Goal: Register for event/course

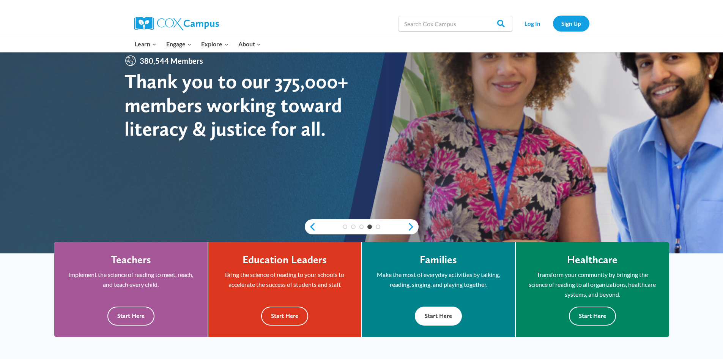
scroll to position [76, 0]
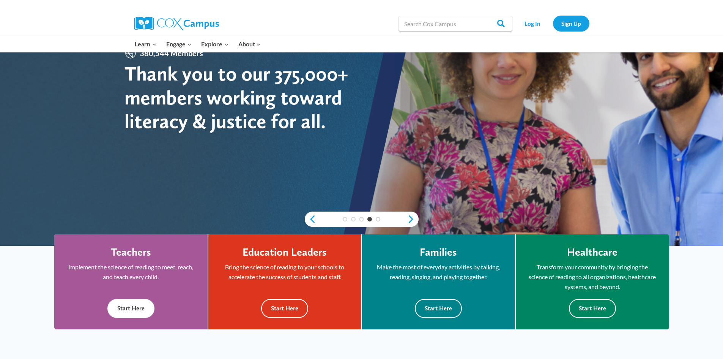
click at [133, 304] on button "Start Here" at bounding box center [130, 308] width 47 height 19
click at [289, 304] on button "Start Here" at bounding box center [284, 308] width 47 height 19
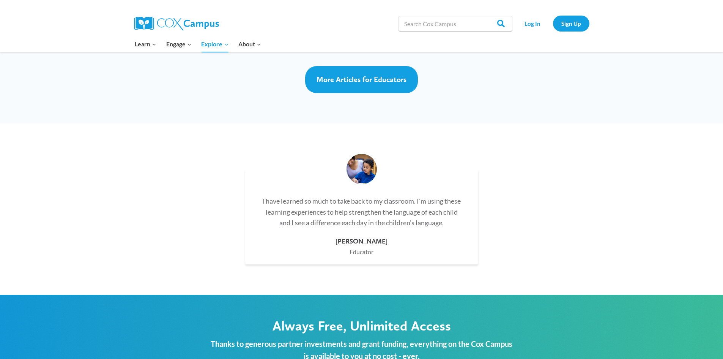
scroll to position [2125, 0]
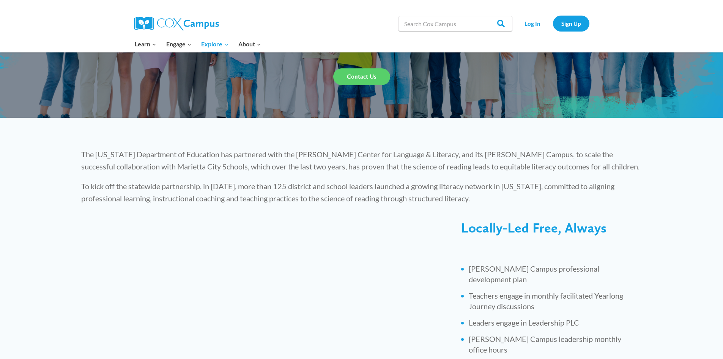
scroll to position [138, 0]
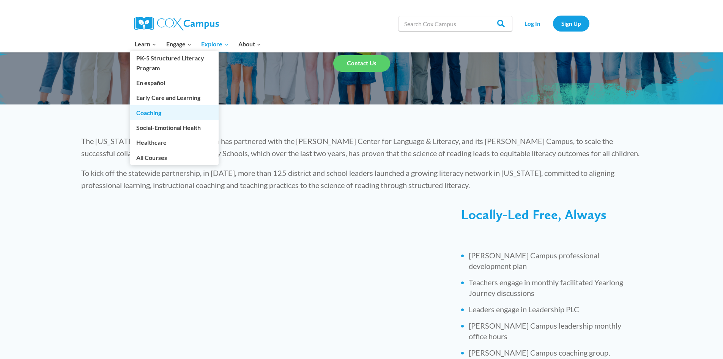
click at [180, 113] on link "Coaching" at bounding box center [174, 112] width 88 height 14
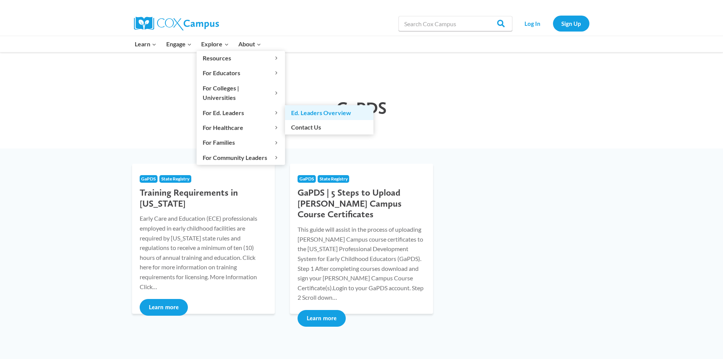
click at [314, 105] on link "Ed. Leaders Overview" at bounding box center [329, 112] width 88 height 14
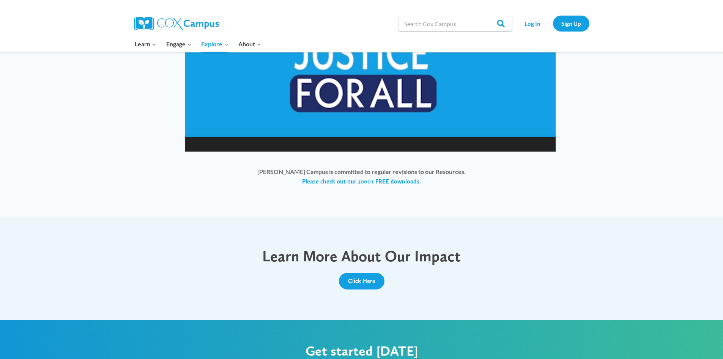
scroll to position [645, 0]
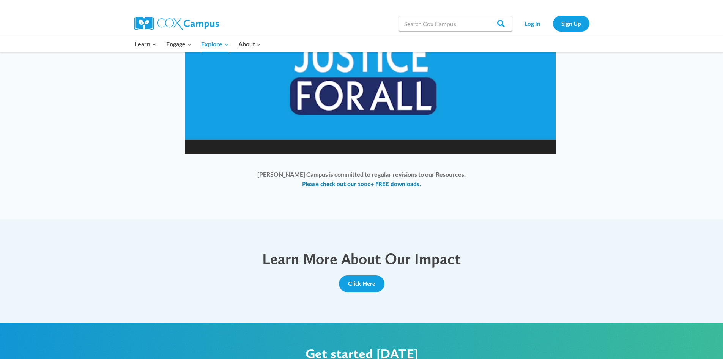
click at [329, 183] on link "Please check out our 1000+ FREE downloads." at bounding box center [361, 184] width 119 height 8
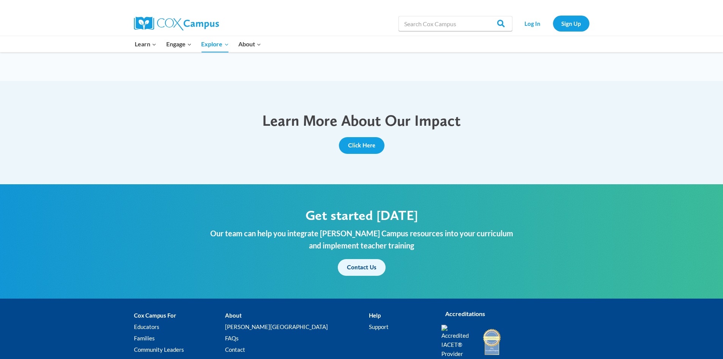
scroll to position [797, 0]
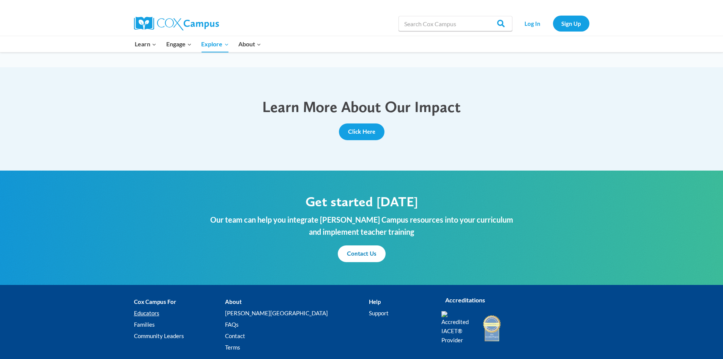
click at [154, 310] on link "Educators" at bounding box center [179, 312] width 91 height 11
click at [580, 31] on link "Sign Up" at bounding box center [571, 24] width 36 height 16
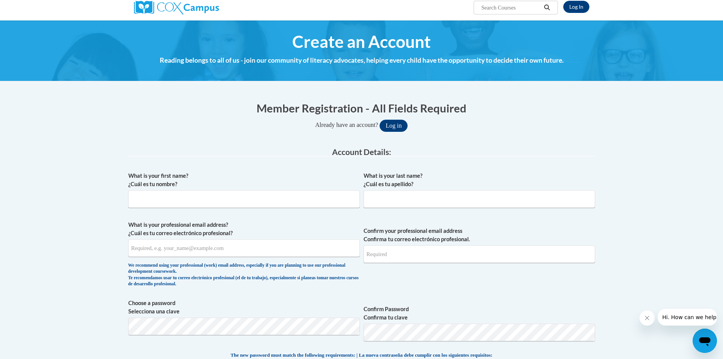
scroll to position [114, 0]
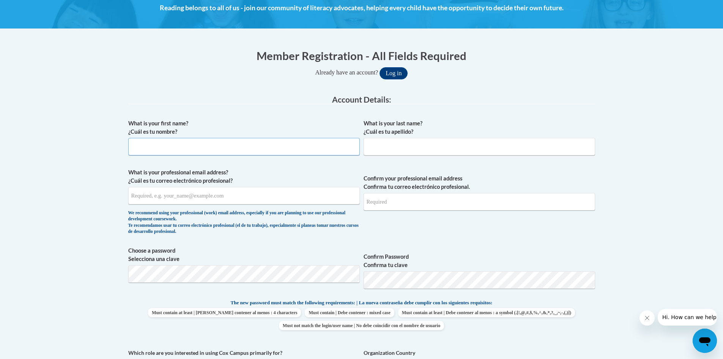
click at [213, 145] on input "What is your first name? ¿Cuál es tu nombre?" at bounding box center [243, 146] width 231 height 17
type input "Courtney"
type input "Baker"
type input "krk22@kidsrkidssandyplains.com"
drag, startPoint x: 379, startPoint y: 202, endPoint x: 355, endPoint y: 202, distance: 24.3
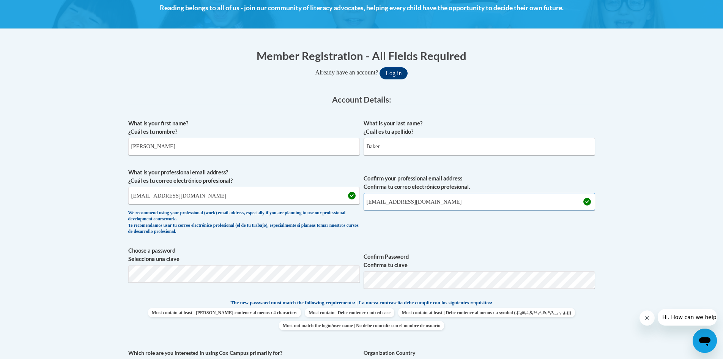
click at [355, 202] on span "What is your professional email address? ¿Cuál es tu correo electrónico profesi…" at bounding box center [361, 203] width 467 height 70
type input "courtney@kidsrkidssandyplains.com"
drag, startPoint x: 146, startPoint y: 200, endPoint x: 120, endPoint y: 194, distance: 26.4
click at [121, 195] on body "This site uses cookies to help improve your learning experience. By continuing …" at bounding box center [361, 349] width 723 height 926
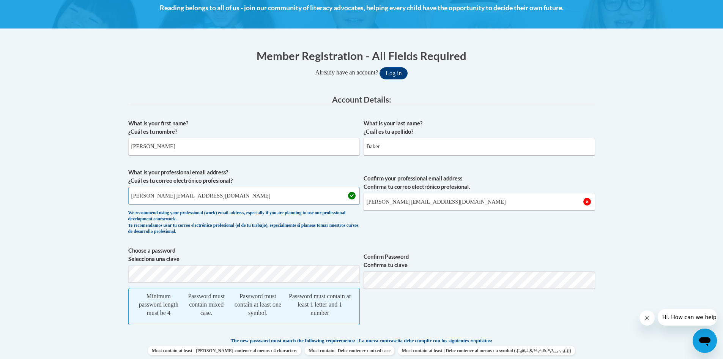
type input "courtney@kidsrkidssandyplains.com"
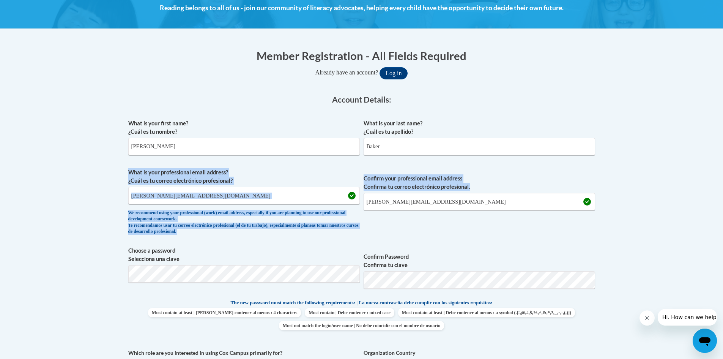
click at [578, 239] on div "What is your first name? ¿Cuál es tu nombre? Courtney What is your last name? ¿…" at bounding box center [361, 288] width 467 height 346
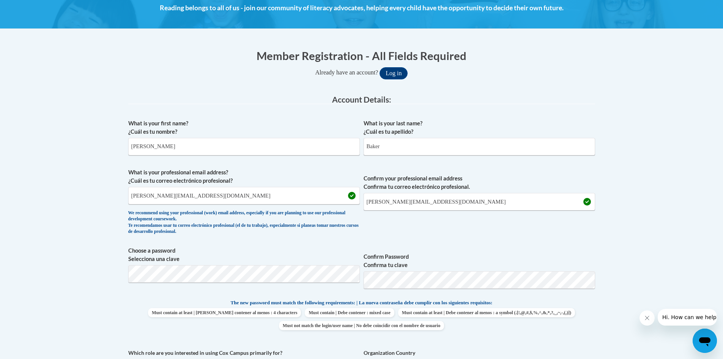
click at [568, 246] on div "What is your first name? ¿Cuál es tu nombre? Courtney What is your last name? ¿…" at bounding box center [361, 288] width 467 height 346
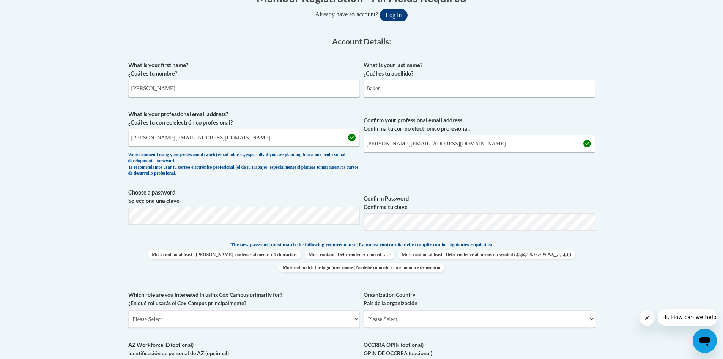
scroll to position [190, 0]
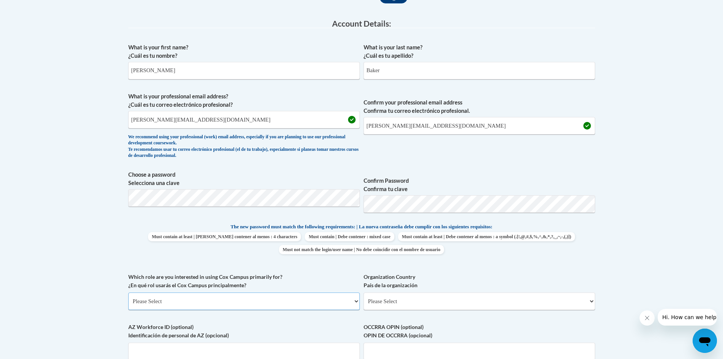
click at [275, 302] on select "Please Select College/University | Colegio/Universidad Community/Nonprofit Part…" at bounding box center [243, 300] width 231 height 17
select select "fbf2d438-af2f-41f8-98f1-81c410e29de3"
click at [128, 292] on select "Please Select College/University | Colegio/Universidad Community/Nonprofit Part…" at bounding box center [243, 300] width 231 height 17
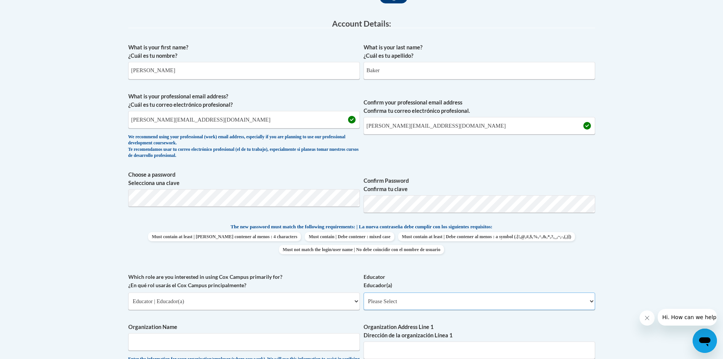
click at [431, 302] on select "Please Select Early Learning/Daycare Teacher/Family Home Care Provider | Maestr…" at bounding box center [479, 300] width 231 height 17
select select "8e1a676a-2f1d-4924-8ba1-6ffde03e8dcb"
click at [364, 292] on select "Please Select Early Learning/Daycare Teacher/Family Home Care Provider | Maestr…" at bounding box center [479, 300] width 231 height 17
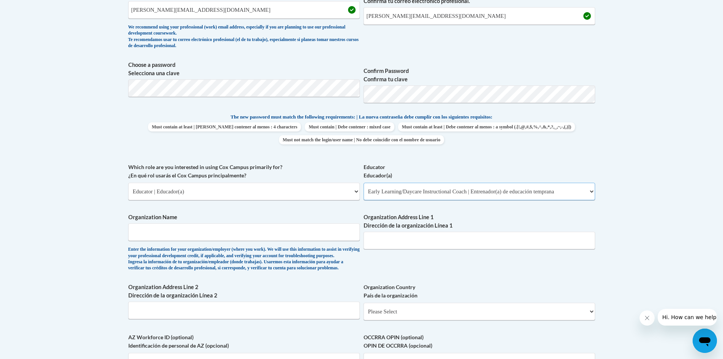
scroll to position [304, 0]
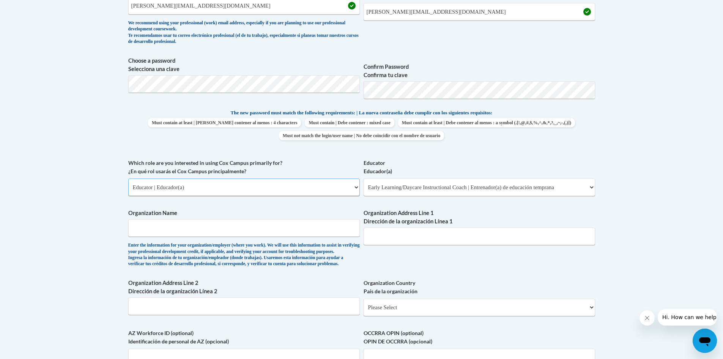
click at [271, 193] on select "Please Select College/University | Colegio/Universidad Community/Nonprofit Part…" at bounding box center [243, 186] width 231 height 17
click at [128, 178] on select "Please Select College/University | Colegio/Universidad Community/Nonprofit Part…" at bounding box center [243, 186] width 231 height 17
click at [310, 238] on span "Organization Name Enter the information for your organization/employer (where y…" at bounding box center [243, 238] width 231 height 58
click at [251, 227] on input "Organization Name" at bounding box center [243, 227] width 231 height 17
type input "Kids R Kids of Sandy Plains"
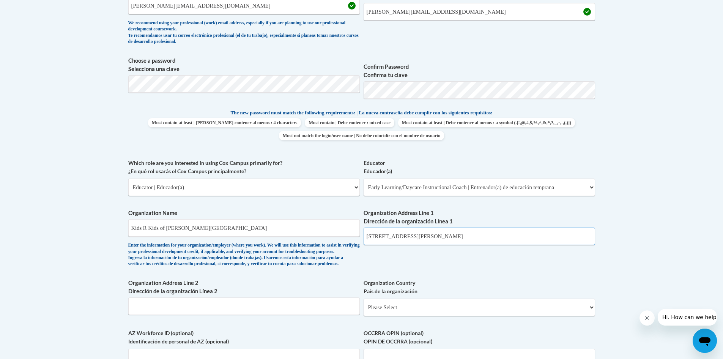
type input "4671 Sandy Plains Rd"
select select "ad49bcad-a171-4b2e-b99c-48b446064914"
select select
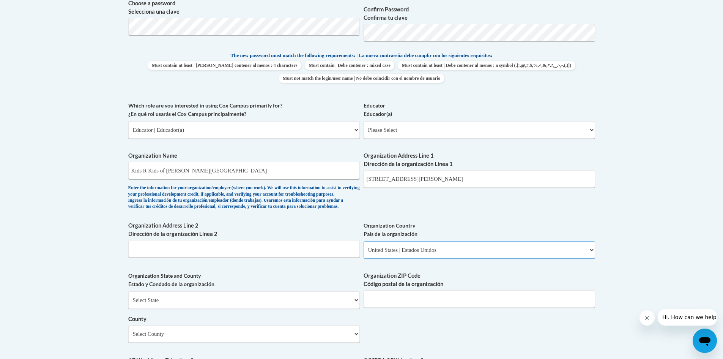
scroll to position [417, 0]
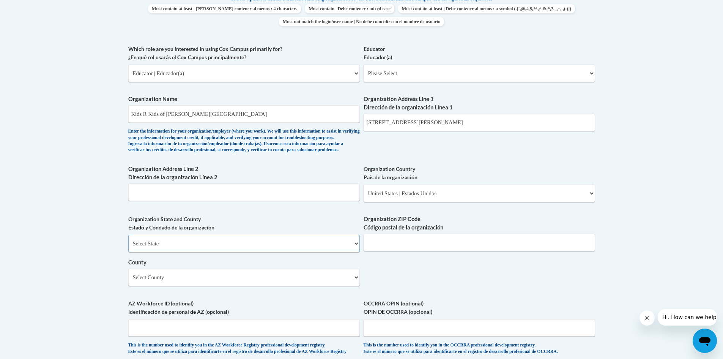
click at [223, 252] on select "Select State Alabama Alaska Arizona Arkansas California Colorado Connecticut De…" at bounding box center [243, 243] width 231 height 17
select select "Georgia"
click at [128, 247] on select "Select State Alabama Alaska Arizona Arkansas California Colorado Connecticut De…" at bounding box center [243, 243] width 231 height 17
click at [414, 250] on input "Organization ZIP Code Código postal de la organización" at bounding box center [479, 241] width 231 height 17
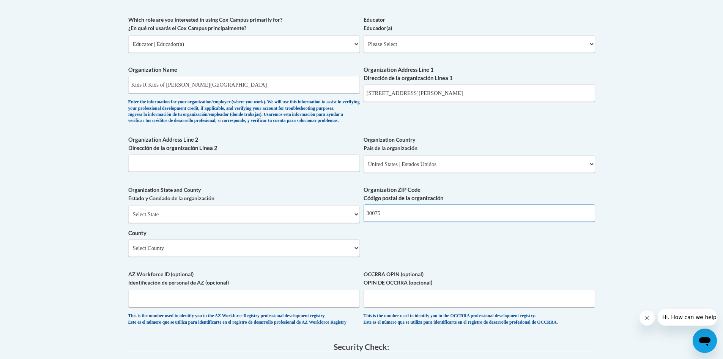
scroll to position [455, 0]
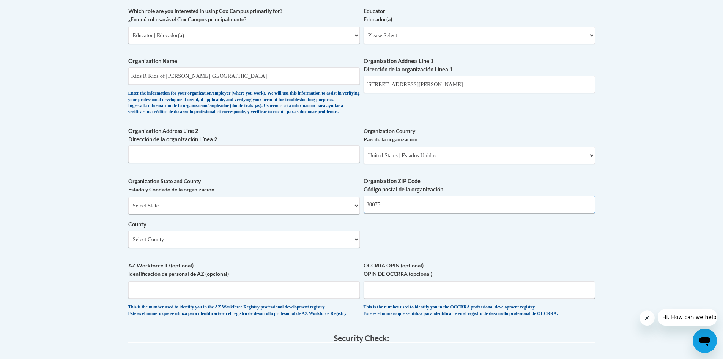
type input "30075"
click at [217, 248] on select "Select County Appling Atkinson Bacon Baker Baldwin Banks Barrow Bartow Ben Hill…" at bounding box center [243, 238] width 231 height 17
select select "Cobb"
click at [128, 243] on select "Select County Appling Atkinson Bacon Baker Baldwin Banks Barrow Bartow Ben Hill…" at bounding box center [243, 238] width 231 height 17
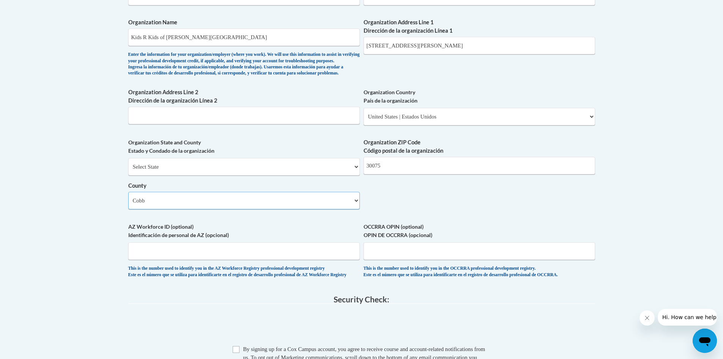
scroll to position [569, 0]
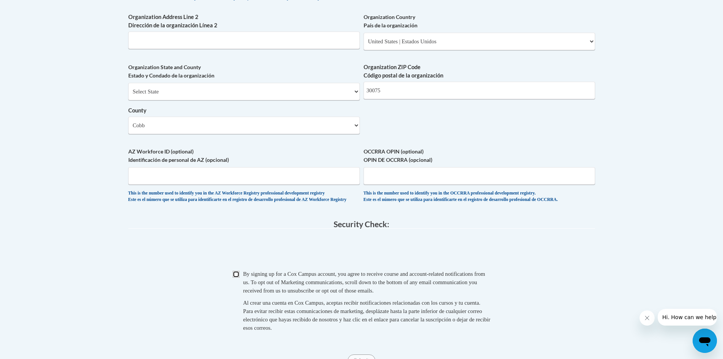
click at [237, 277] on input "Checkbox" at bounding box center [236, 274] width 7 height 7
checkbox input "true"
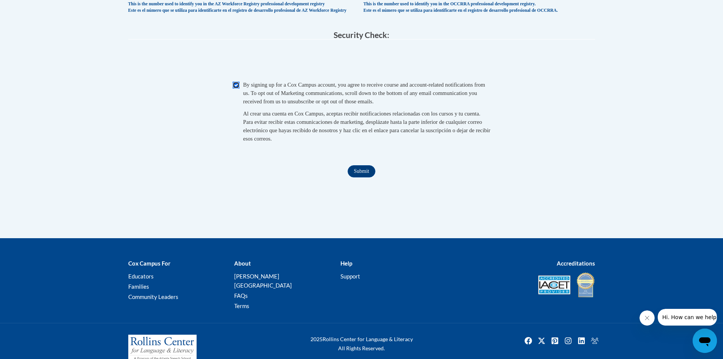
scroll to position [781, 0]
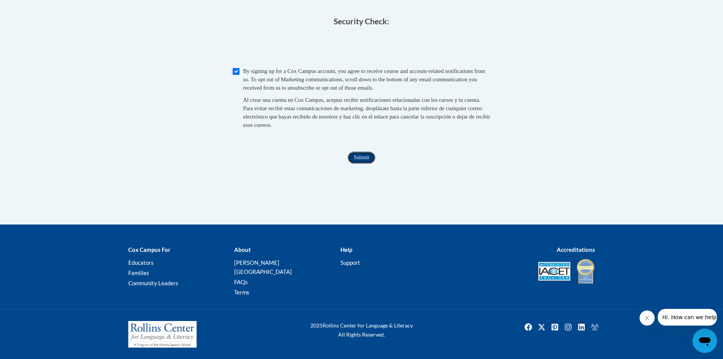
click at [357, 162] on input "Submit" at bounding box center [361, 157] width 27 height 12
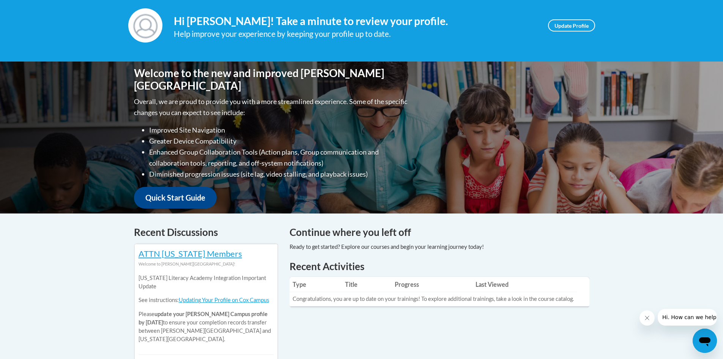
scroll to position [38, 0]
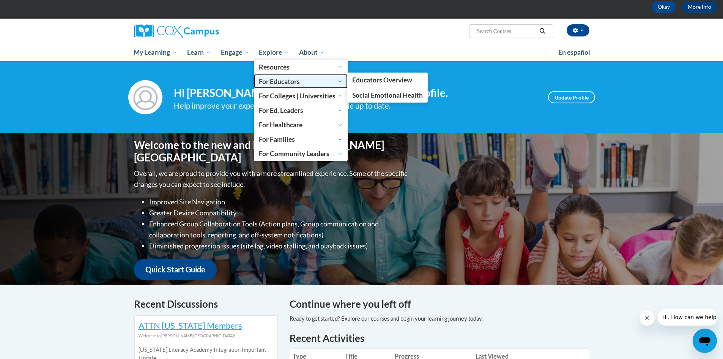
click at [276, 84] on span "For Educators" at bounding box center [301, 81] width 84 height 9
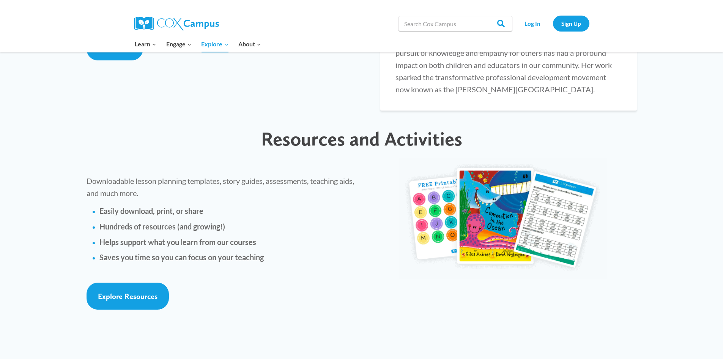
scroll to position [1290, 0]
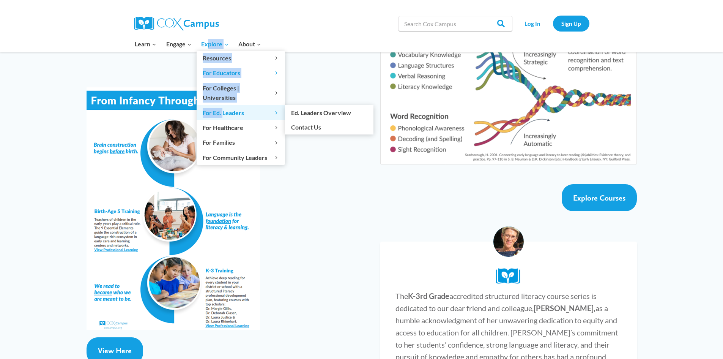
drag, startPoint x: 209, startPoint y: 44, endPoint x: 224, endPoint y: 105, distance: 62.4
click at [224, 52] on li "Explore Expand Resources Expand Developmental Milestones Expand 2 Months 4 Mont…" at bounding box center [215, 44] width 37 height 16
click at [236, 108] on span "For Ed. Leaders Expand" at bounding box center [241, 113] width 76 height 10
click at [231, 108] on span "For Ed. Leaders Expand" at bounding box center [241, 113] width 76 height 10
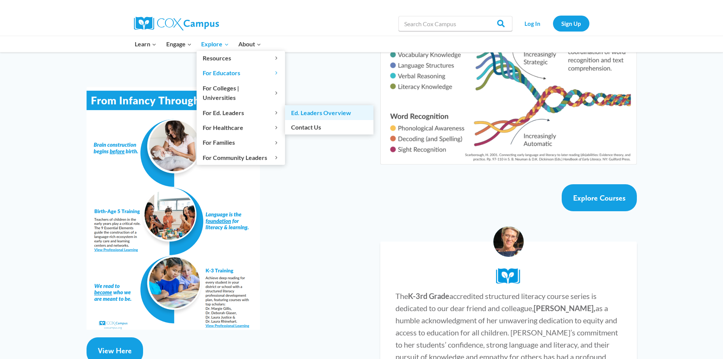
click at [339, 105] on link "Ed. Leaders Overview" at bounding box center [329, 112] width 88 height 14
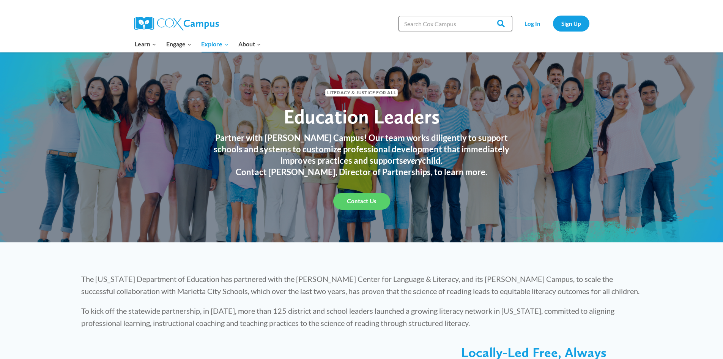
click at [452, 27] on input "Search in [URL][DOMAIN_NAME]" at bounding box center [455, 23] width 114 height 15
type input "teacher mentor"
click at [483, 16] on input "Search" at bounding box center [498, 23] width 30 height 15
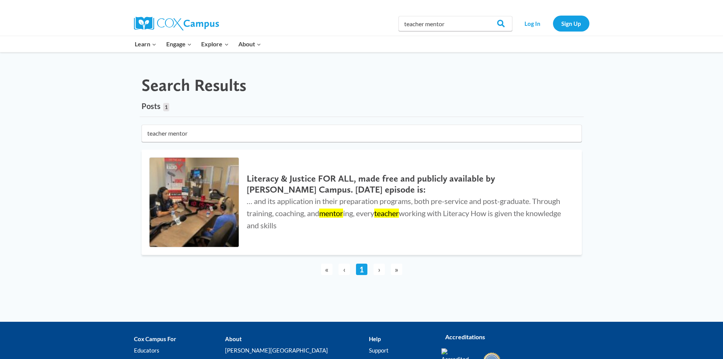
click at [379, 270] on span "›" at bounding box center [378, 268] width 11 height 11
click at [218, 135] on input "teacher mentor" at bounding box center [362, 132] width 440 height 17
drag, startPoint x: 167, startPoint y: 134, endPoint x: 139, endPoint y: 135, distance: 28.1
click at [140, 135] on main "Search Results Posts 1 1 result found in 1ms teacher mentor Literacy & Justice …" at bounding box center [361, 180] width 455 height 224
type input "mentor"
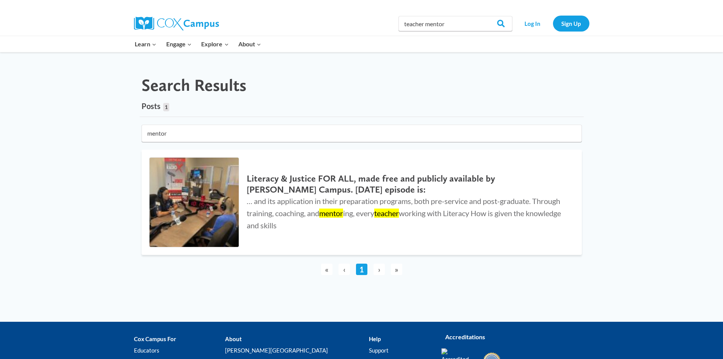
click button "submit" at bounding box center [0, 0] width 0 height 0
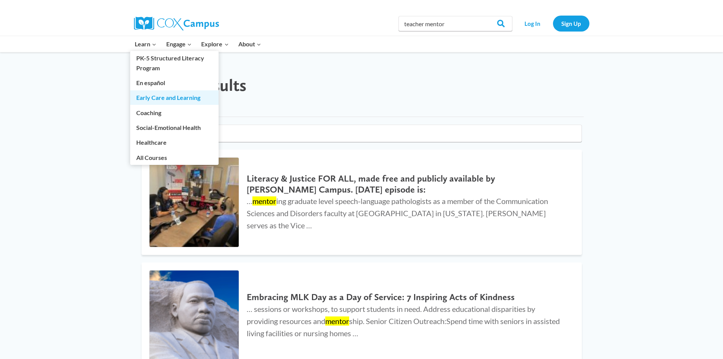
click at [159, 98] on link "Early Care and Learning" at bounding box center [174, 97] width 88 height 14
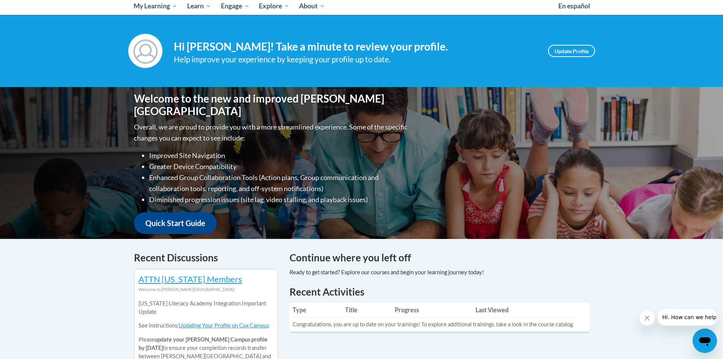
scroll to position [76, 0]
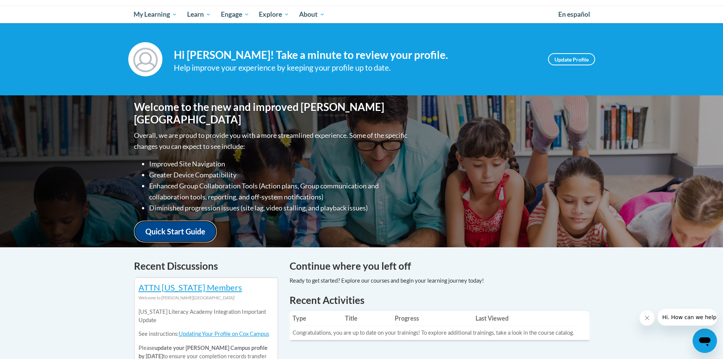
click at [167, 222] on link "Quick Start Guide" at bounding box center [175, 231] width 83 height 22
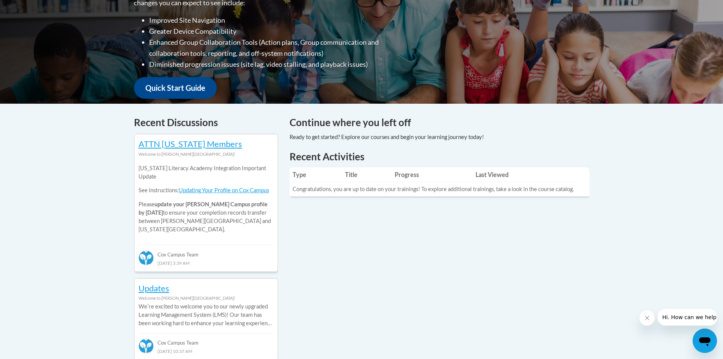
scroll to position [199, 0]
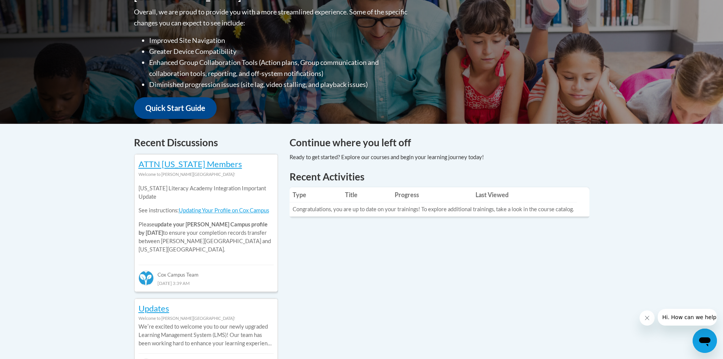
click at [322, 200] on th "Type" at bounding box center [316, 194] width 53 height 15
drag, startPoint x: 307, startPoint y: 196, endPoint x: 348, endPoint y: 188, distance: 41.3
click at [308, 195] on th "Type" at bounding box center [316, 194] width 53 height 15
click at [348, 188] on th "Title" at bounding box center [367, 194] width 50 height 15
drag, startPoint x: 405, startPoint y: 205, endPoint x: 415, endPoint y: 199, distance: 11.8
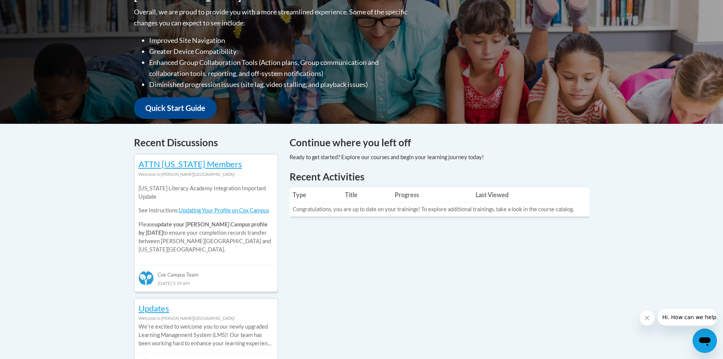
click at [407, 205] on td "Congratulations, you are up to date on your trainings! To explore additional tr…" at bounding box center [433, 209] width 287 height 14
click at [418, 194] on th "Progress" at bounding box center [432, 194] width 81 height 15
click at [381, 211] on td "Congratulations, you are up to date on your trainings! To explore additional tr…" at bounding box center [433, 209] width 287 height 14
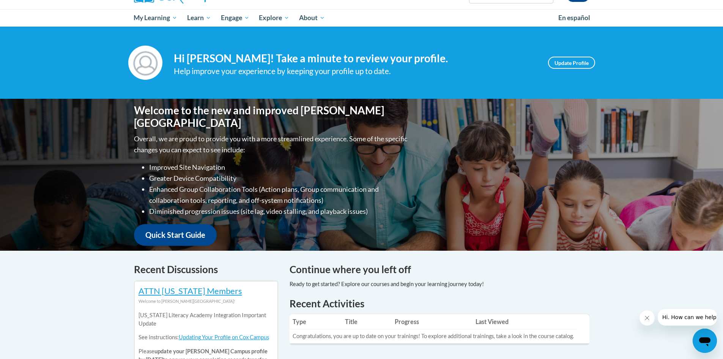
scroll to position [0, 0]
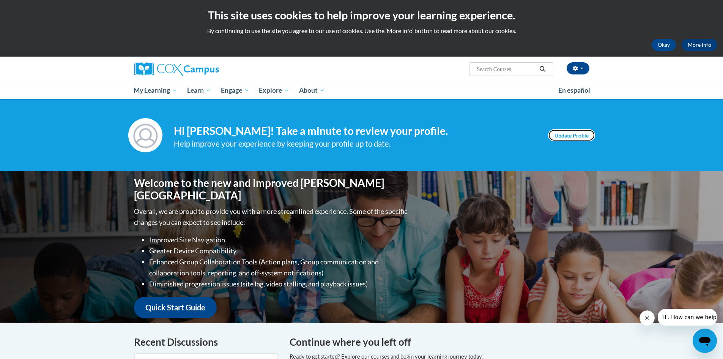
click at [579, 136] on link "Update Profile" at bounding box center [571, 135] width 47 height 12
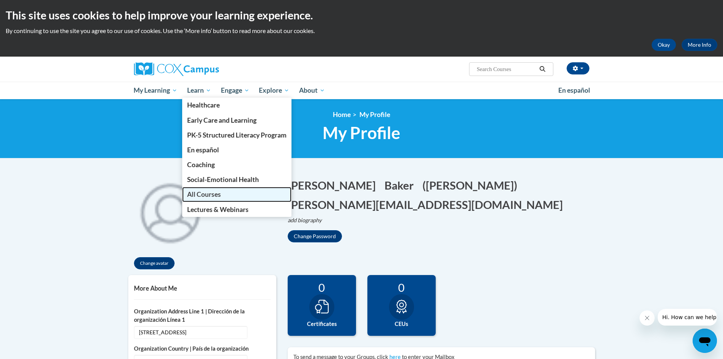
click at [206, 193] on span "All Courses" at bounding box center [204, 194] width 34 height 8
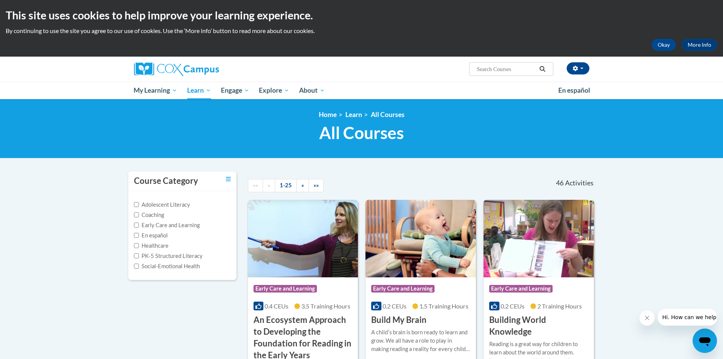
click at [140, 214] on label "Coaching" at bounding box center [149, 215] width 30 height 8
click at [136, 213] on input "Coaching" at bounding box center [136, 214] width 5 height 5
checkbox input "true"
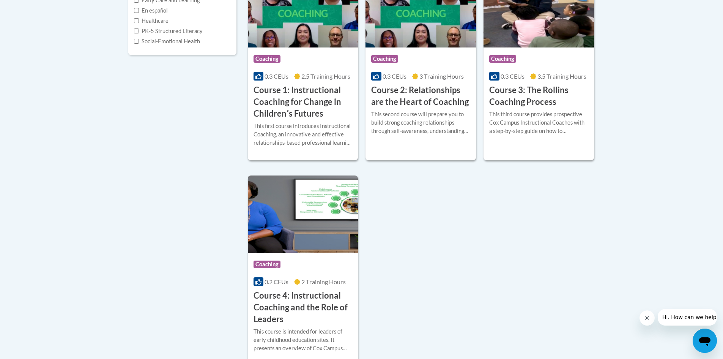
scroll to position [228, 0]
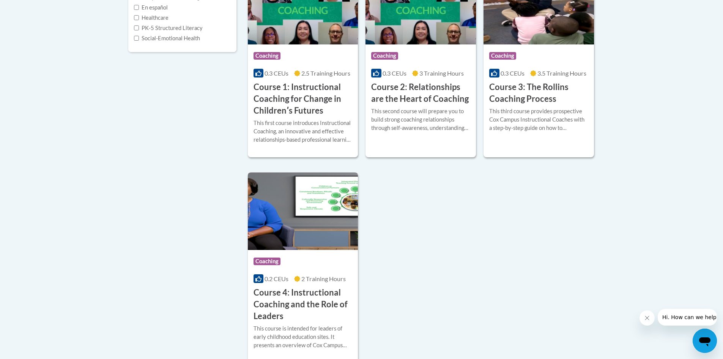
click at [268, 290] on h3 "Course 4: Instructional Coaching and the Role of Leaders" at bounding box center [303, 304] width 99 height 35
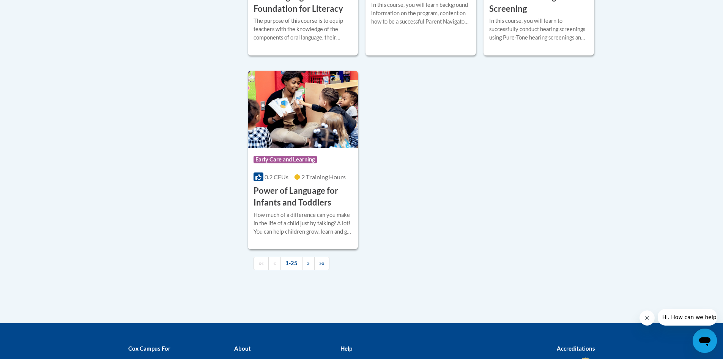
scroll to position [1771, 0]
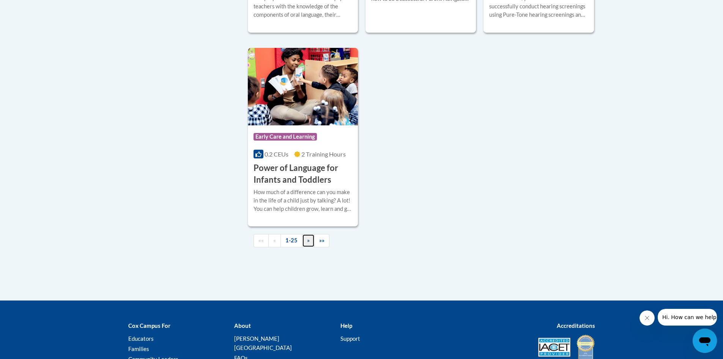
click at [310, 247] on link "»" at bounding box center [308, 240] width 13 height 13
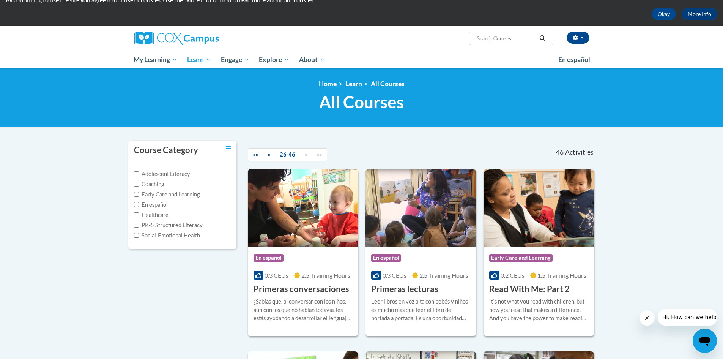
scroll to position [17, 0]
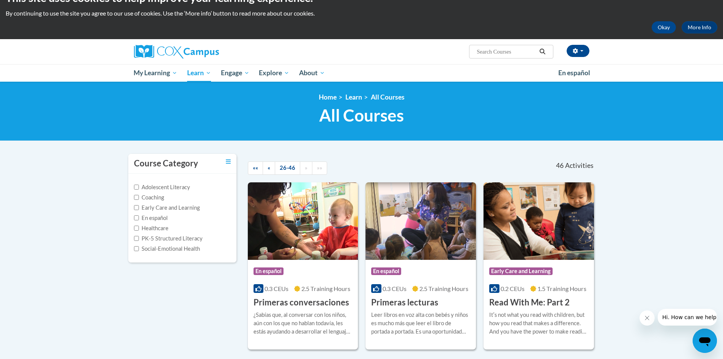
click at [161, 208] on label "Early Care and Learning" at bounding box center [167, 207] width 66 height 8
click at [139, 208] on input "Early Care and Learning" at bounding box center [136, 207] width 5 height 5
checkbox input "true"
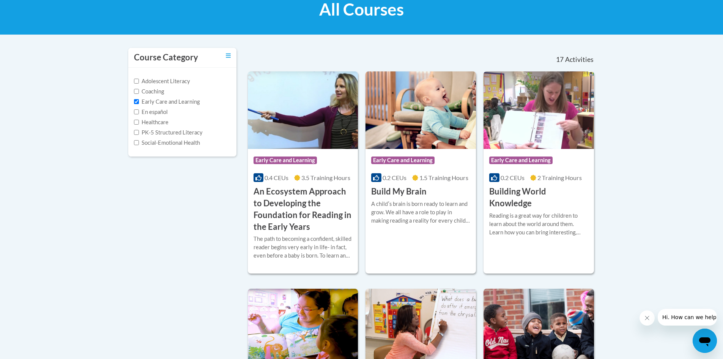
scroll to position [0, 0]
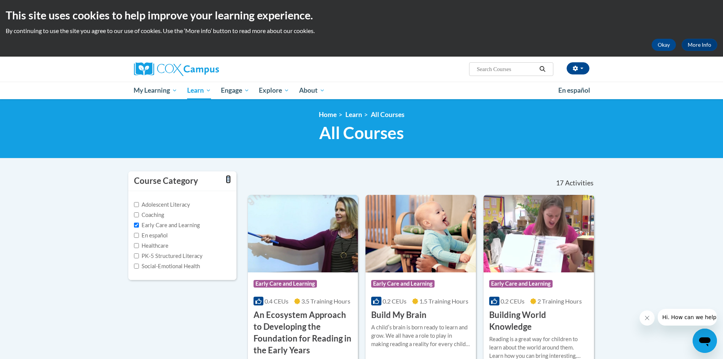
click at [227, 176] on icon "Toggle collapse" at bounding box center [228, 179] width 5 height 6
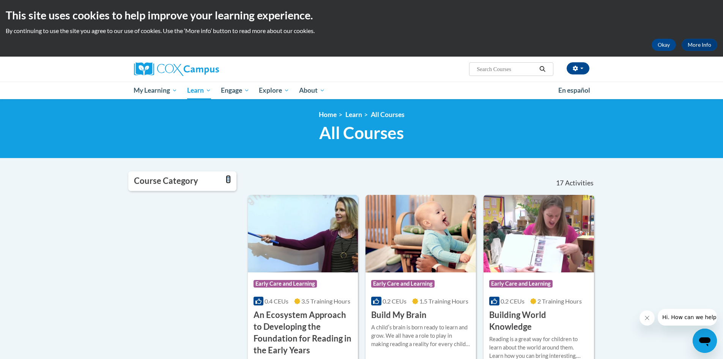
scroll to position [76, 0]
